Goal: Transaction & Acquisition: Purchase product/service

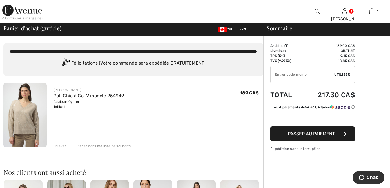
click at [310, 138] on button "Passer au paiement" at bounding box center [312, 133] width 84 height 15
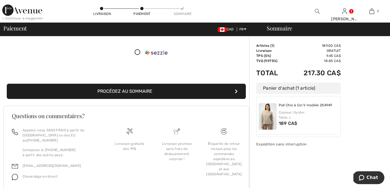
scroll to position [111, 0]
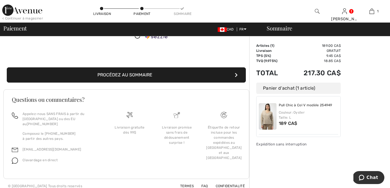
click at [108, 75] on button "Procédez au sommaire" at bounding box center [126, 74] width 239 height 15
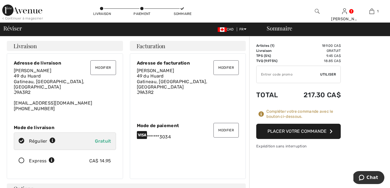
click at [304, 130] on button "Placer votre commande" at bounding box center [298, 131] width 84 height 15
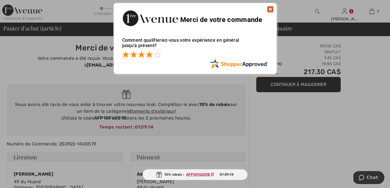
click at [147, 56] on span at bounding box center [149, 54] width 7 height 7
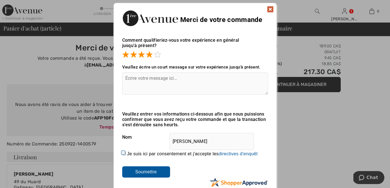
click at [270, 9] on img at bounding box center [270, 9] width 7 height 7
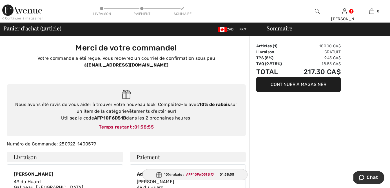
click at [298, 86] on button "Continuer à magasiner" at bounding box center [298, 84] width 84 height 15
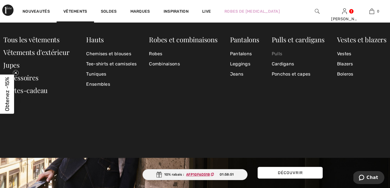
click at [279, 53] on link "Pulls" at bounding box center [298, 54] width 53 height 10
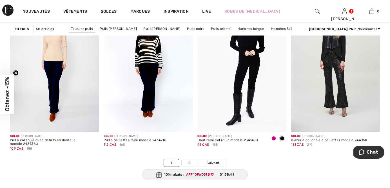
scroll to position [2459, 0]
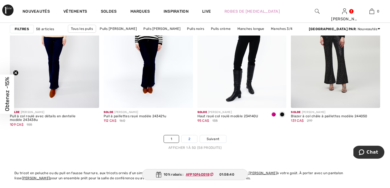
click at [188, 135] on link "2" at bounding box center [189, 138] width 15 height 7
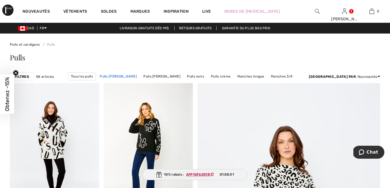
click at [110, 78] on link "Pulls Joseph Ribkoff" at bounding box center [118, 76] width 43 height 7
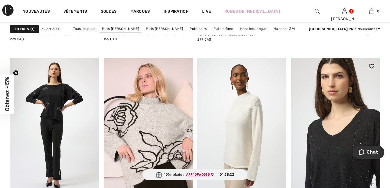
scroll to position [437, 0]
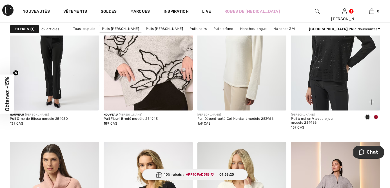
click at [377, 113] on div at bounding box center [376, 117] width 8 height 9
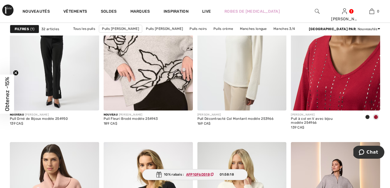
click at [332, 79] on img at bounding box center [335, 44] width 89 height 134
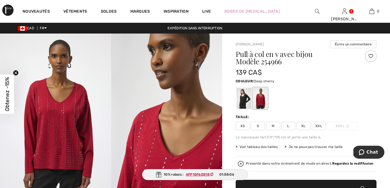
click at [371, 55] on div at bounding box center [370, 55] width 11 height 11
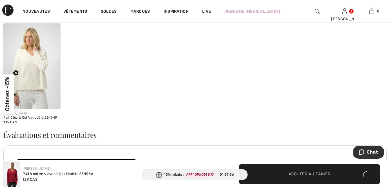
scroll to position [635, 0]
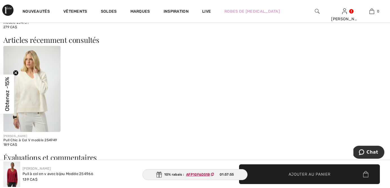
click at [38, 98] on img at bounding box center [31, 89] width 57 height 86
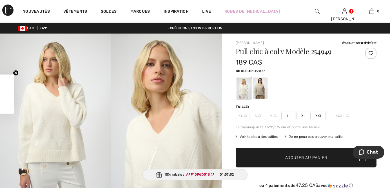
click at [263, 95] on div at bounding box center [260, 87] width 15 height 21
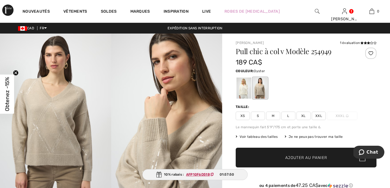
click at [371, 52] on div at bounding box center [370, 53] width 11 height 11
